Goal: Task Accomplishment & Management: Manage account settings

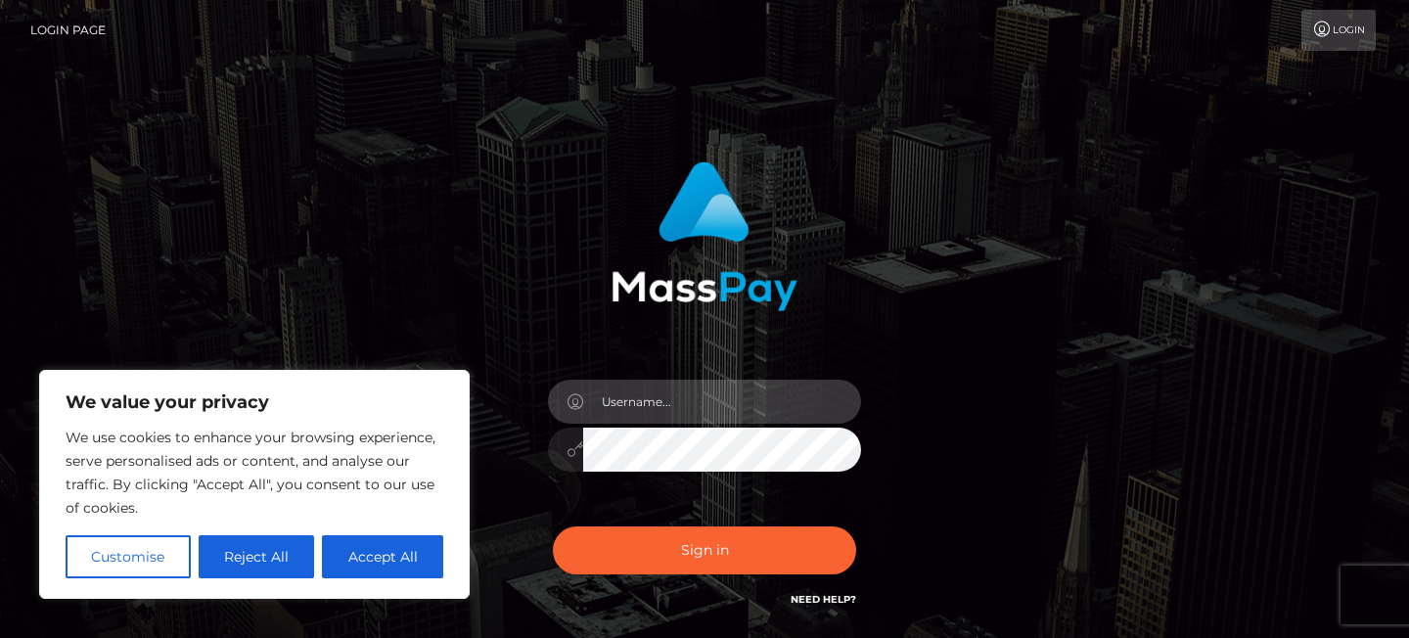
click at [627, 391] on input "text" at bounding box center [722, 402] width 278 height 44
click at [621, 403] on input "text" at bounding box center [722, 402] width 278 height 44
type input "magnxmb@gmail.com"
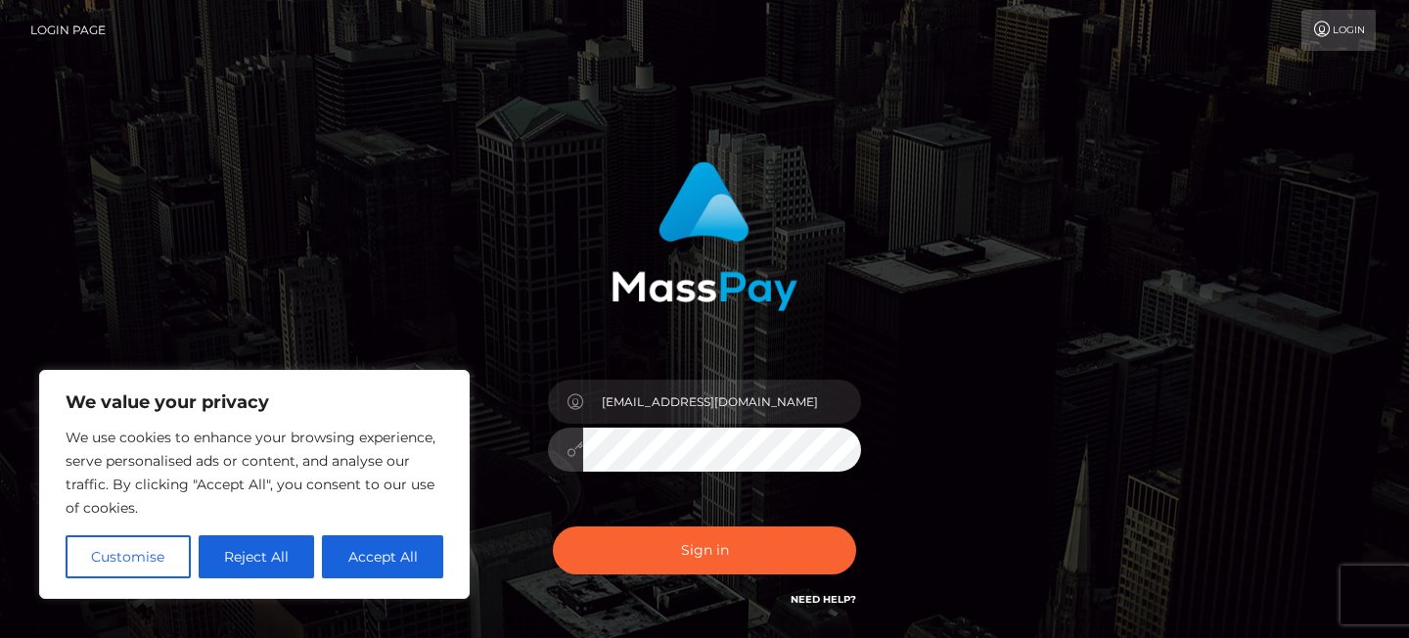
click at [553, 527] on button "Sign in" at bounding box center [704, 551] width 303 height 48
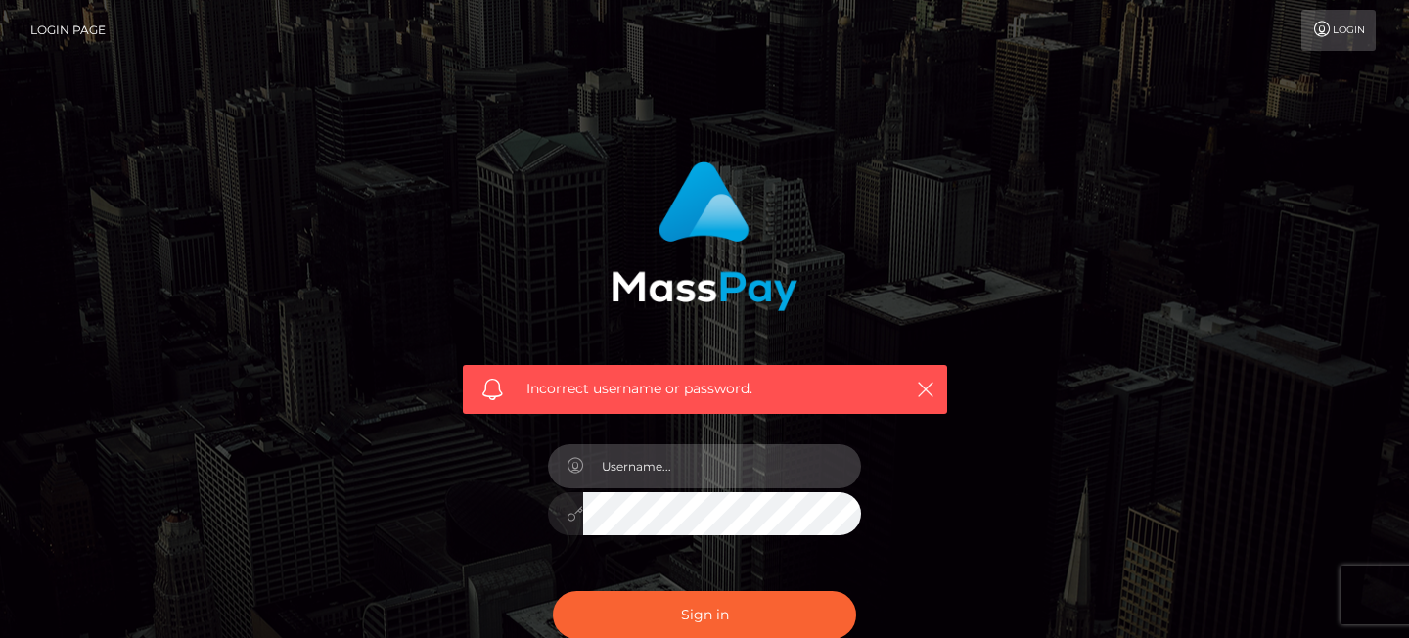
click at [647, 463] on input "text" at bounding box center [722, 466] width 278 height 44
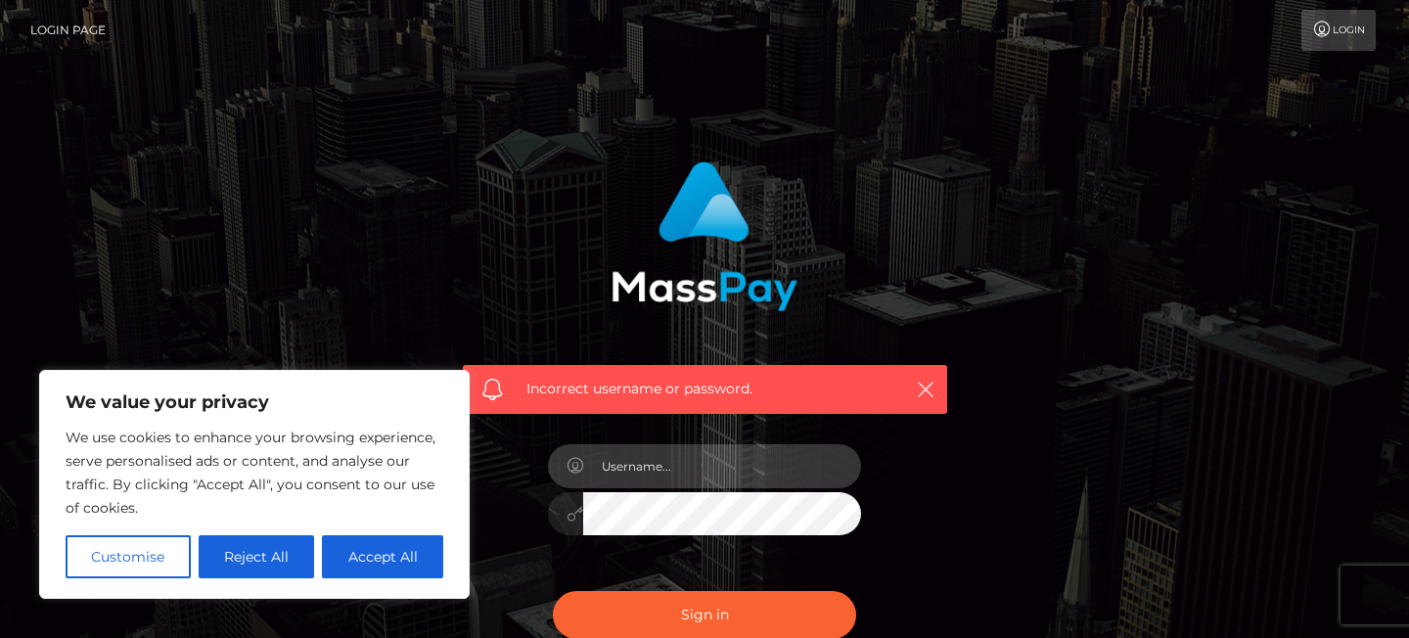
click at [663, 466] on input "text" at bounding box center [722, 466] width 278 height 44
paste input "[EMAIL_ADDRESS][DOMAIN_NAME]"
type input "[EMAIL_ADDRESS][DOMAIN_NAME]"
click at [553, 591] on button "Sign in" at bounding box center [704, 615] width 303 height 48
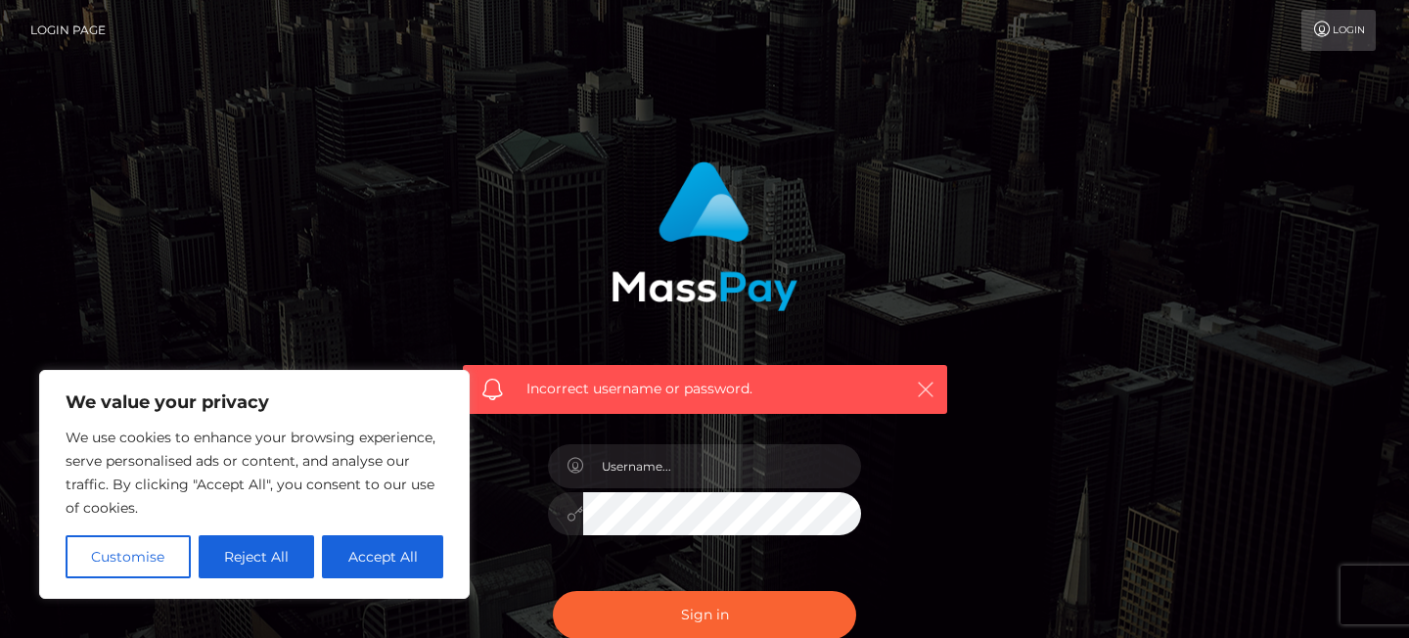
click at [928, 386] on icon "button" at bounding box center [926, 390] width 20 height 20
click at [360, 547] on button "Accept All" at bounding box center [382, 556] width 121 height 43
checkbox input "true"
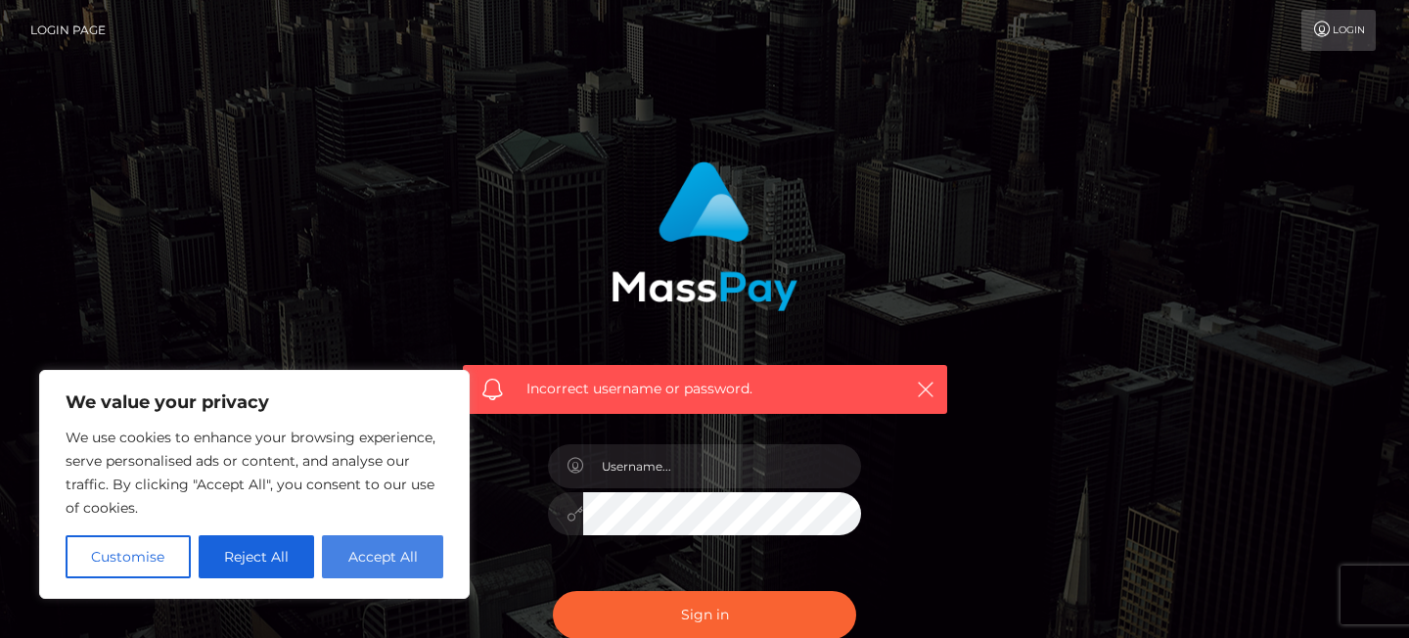
checkbox input "true"
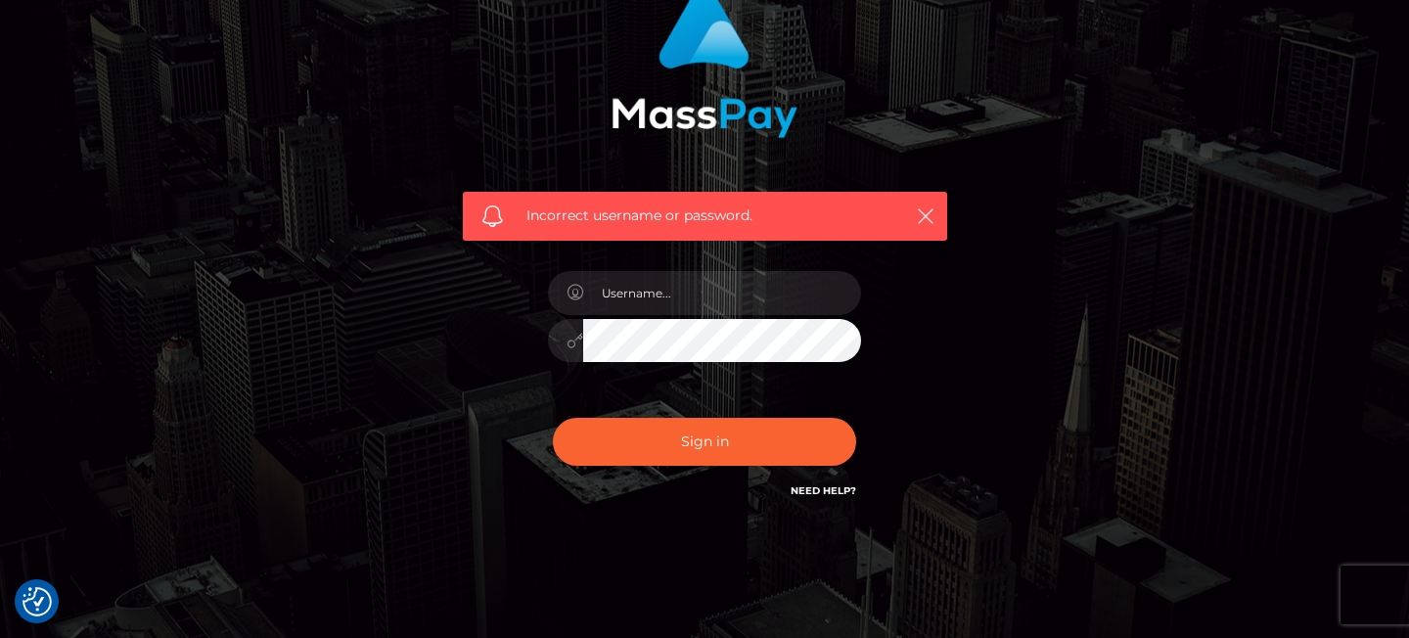
scroll to position [179, 0]
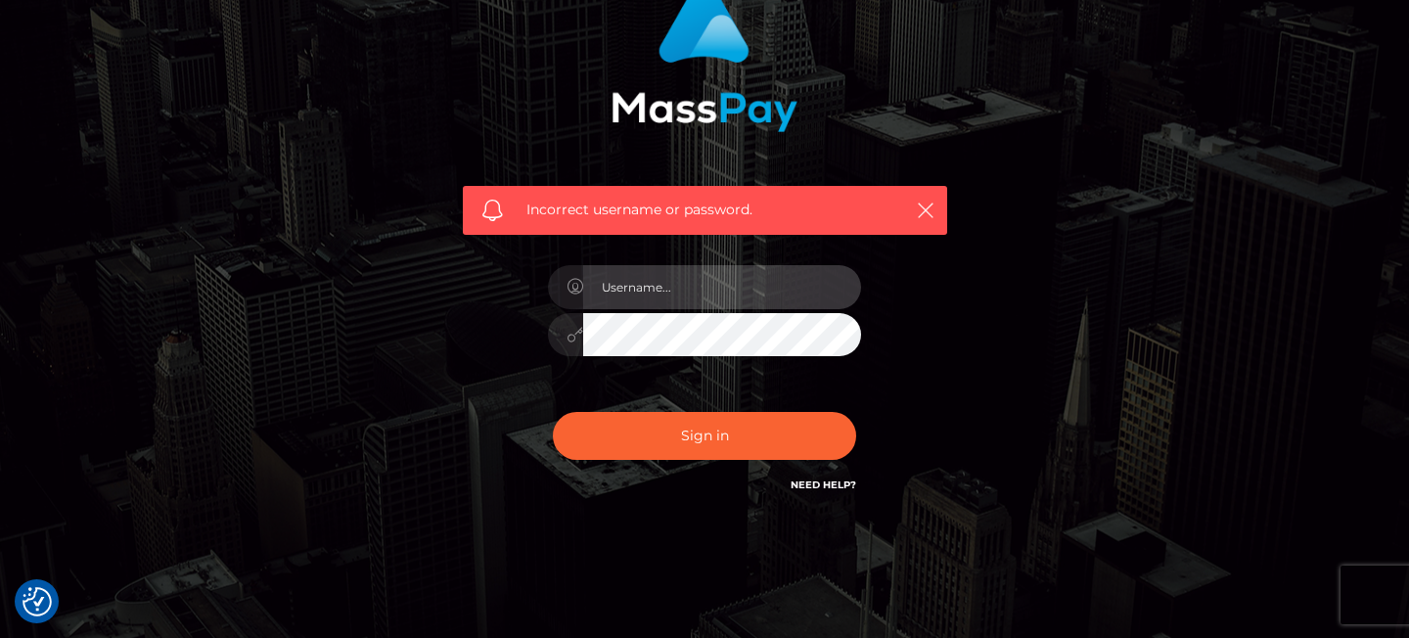
click at [682, 287] on input "text" at bounding box center [722, 287] width 278 height 44
click at [688, 291] on input "magnxmb@gmail.com" at bounding box center [722, 287] width 278 height 44
paste input "j558krqbcj@privaterelay.appleid"
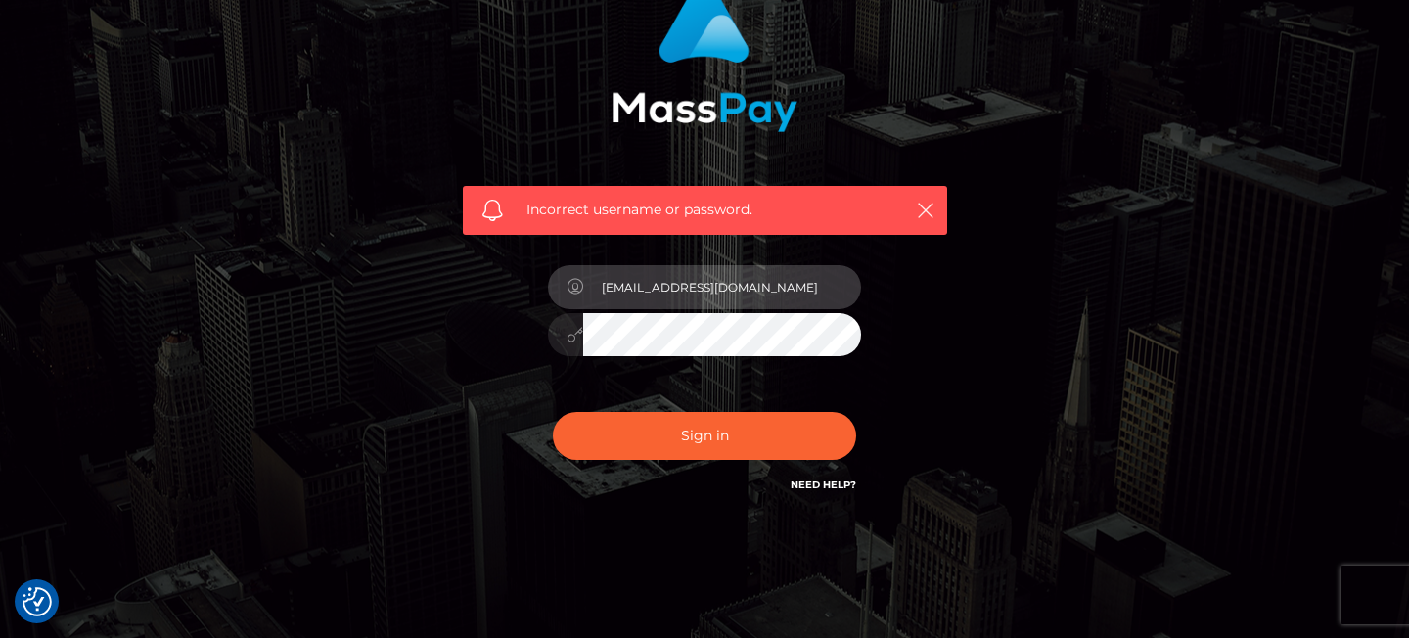
type input "j558krqbcj@privaterelay.appleid.com"
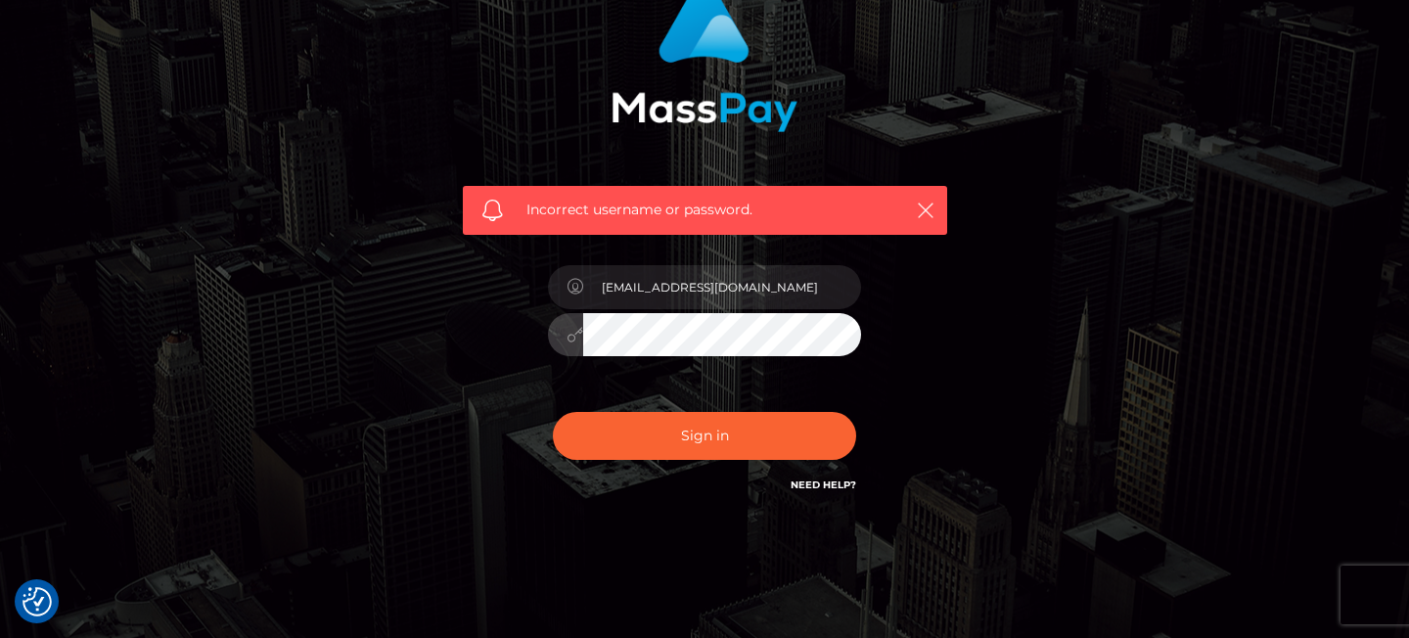
click at [553, 412] on button "Sign in" at bounding box center [704, 436] width 303 height 48
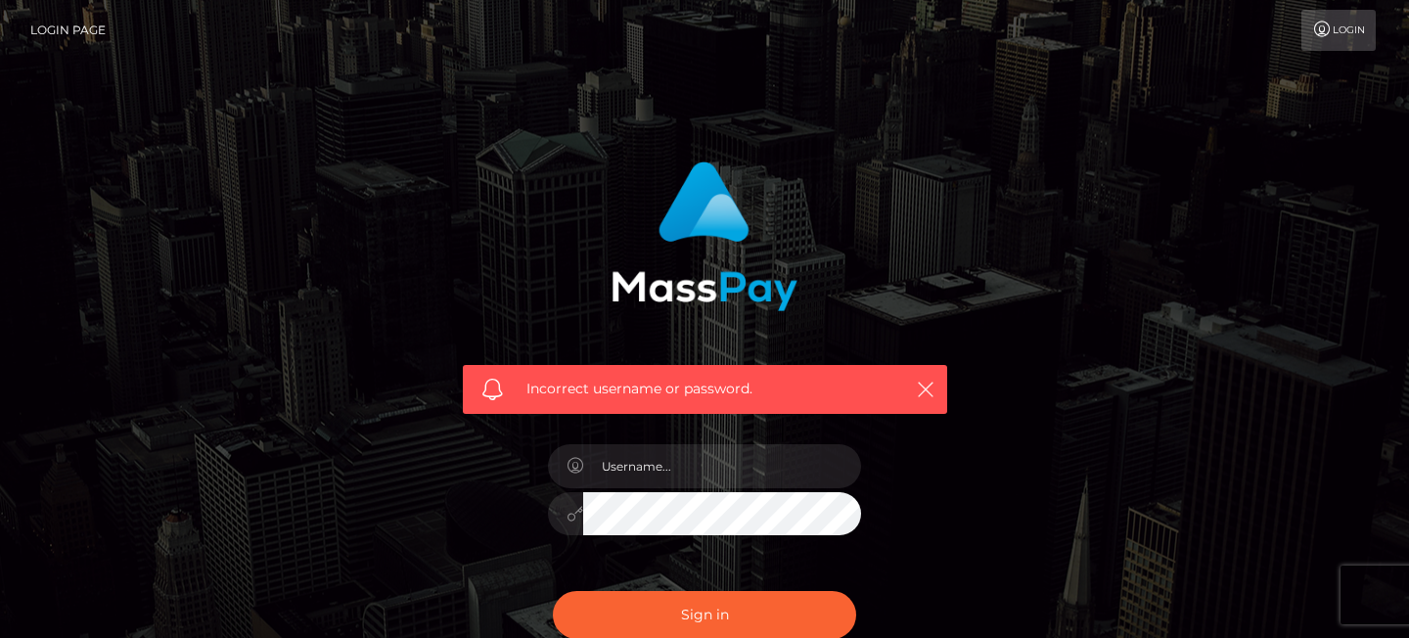
scroll to position [134, 0]
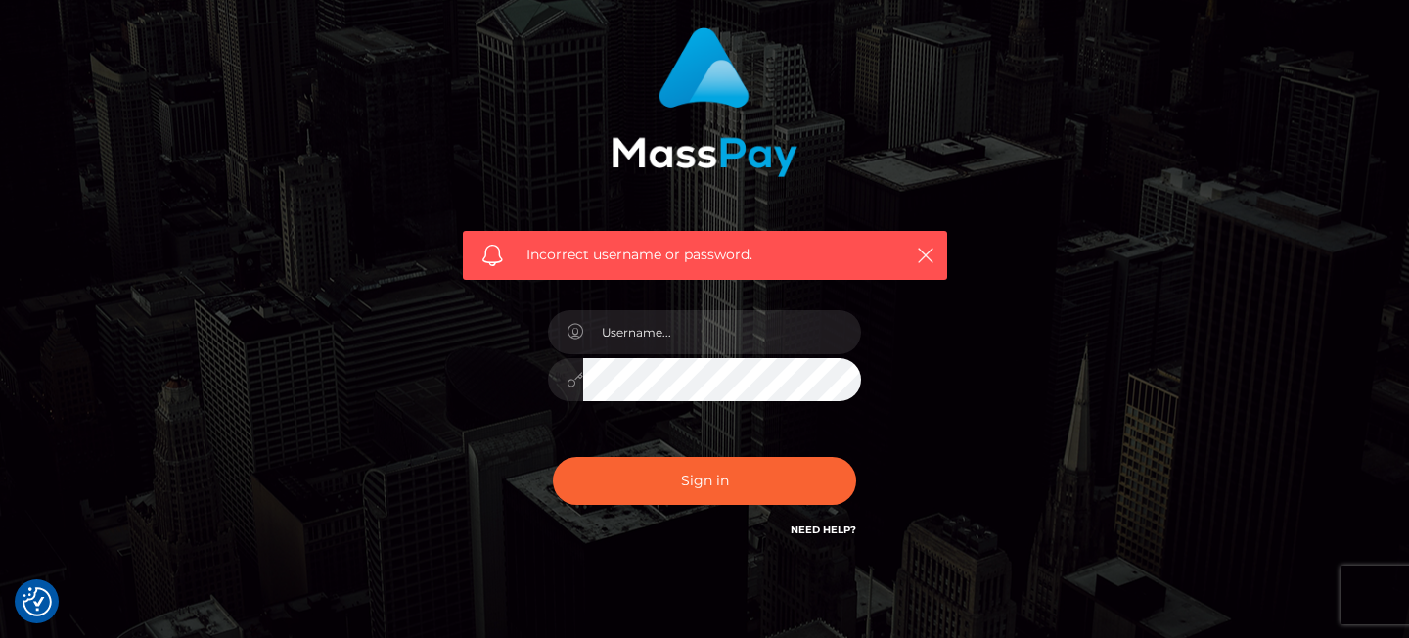
click at [821, 525] on link "Need Help?" at bounding box center [824, 530] width 66 height 13
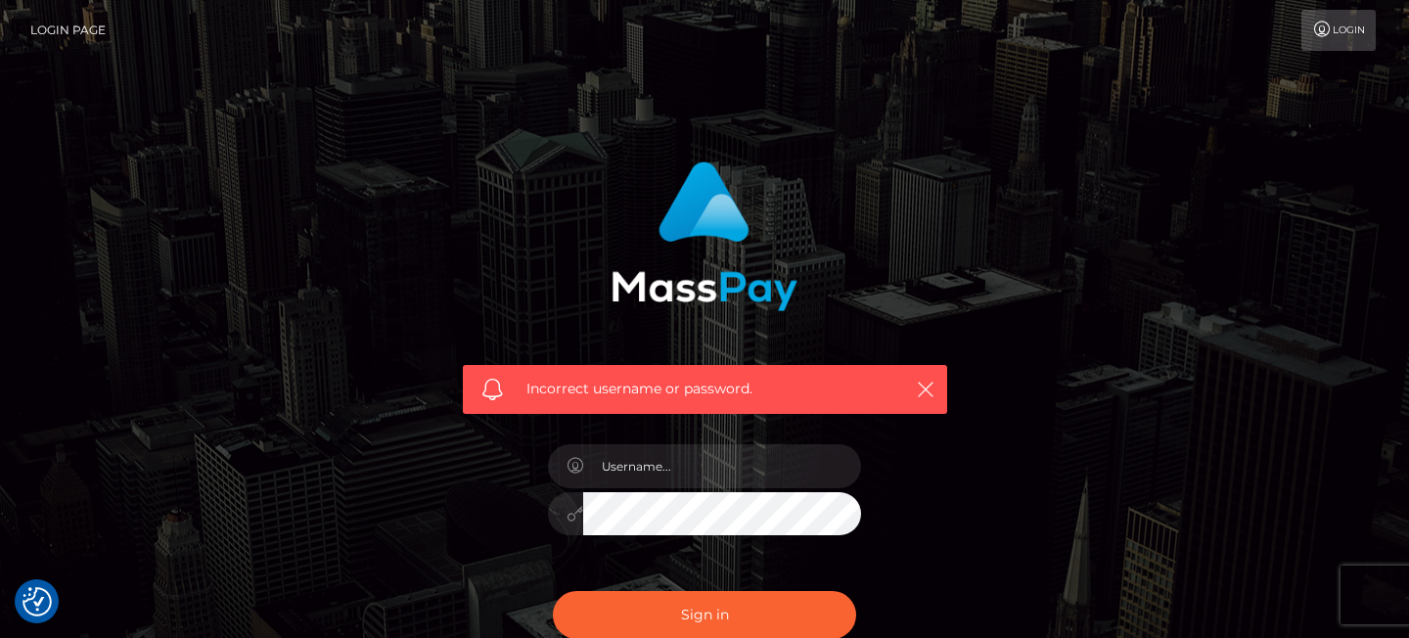
click at [1312, 22] on icon at bounding box center [1322, 30] width 21 height 16
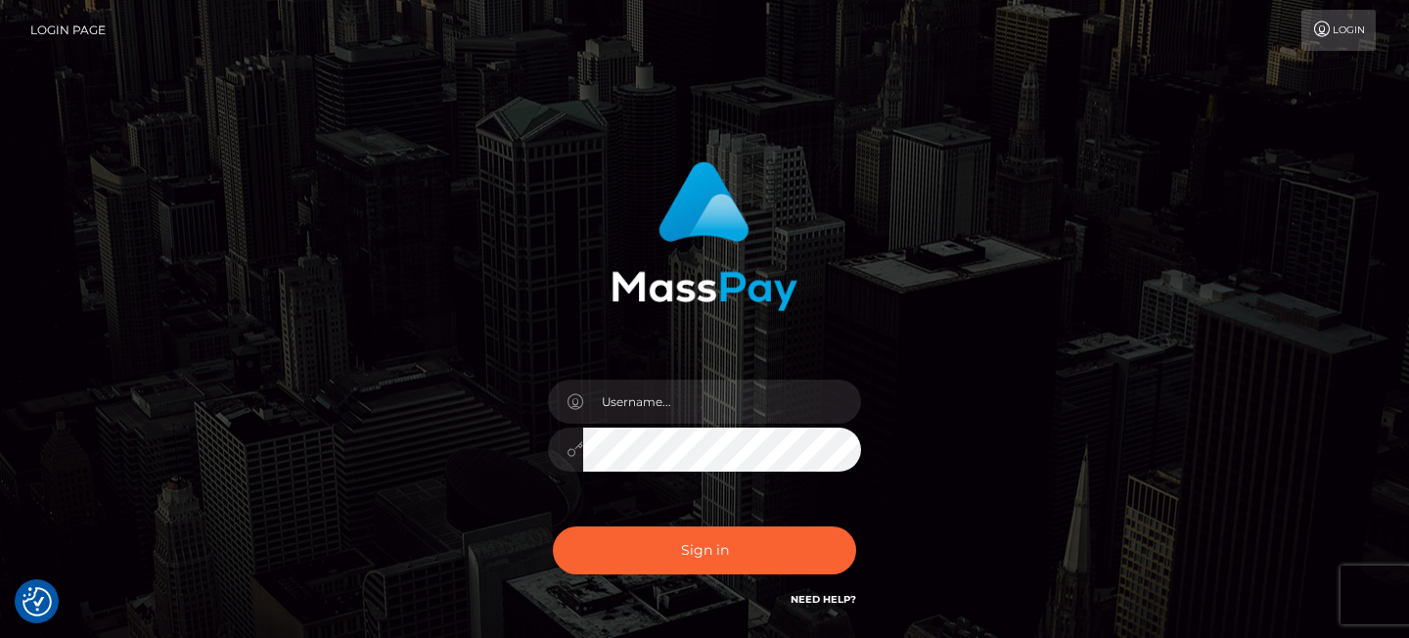
checkbox input "true"
click at [828, 600] on link "Need Help?" at bounding box center [824, 599] width 66 height 13
